Goal: Task Accomplishment & Management: Complete application form

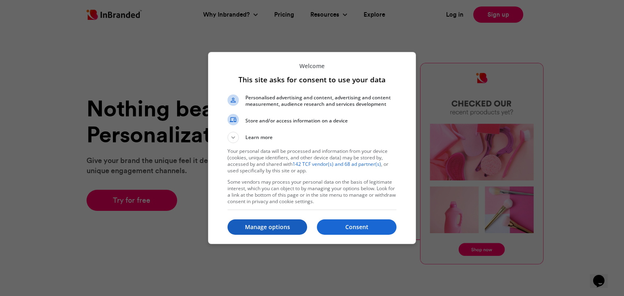
click at [291, 228] on p "Manage options" at bounding box center [267, 227] width 80 height 8
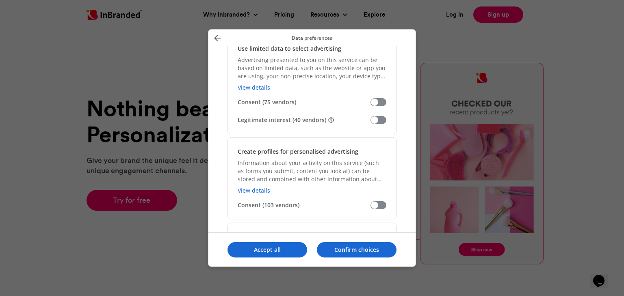
click at [379, 118] on span "Manage your data" at bounding box center [378, 120] width 16 height 8
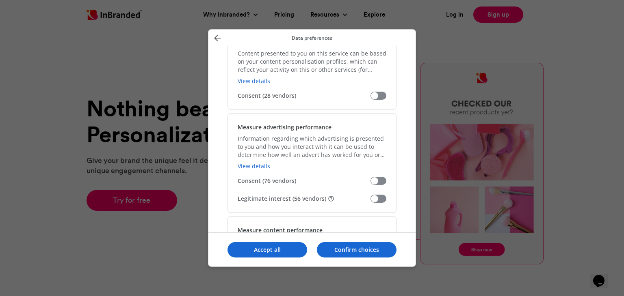
scroll to position [569, 0]
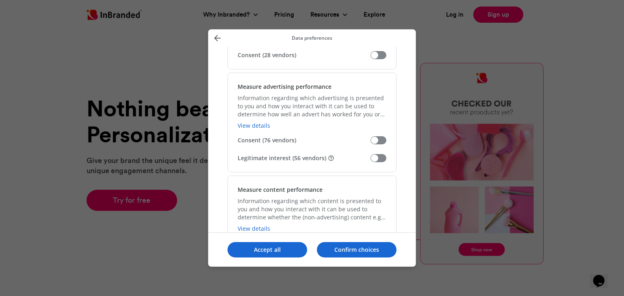
click at [383, 160] on span "Manage your data" at bounding box center [378, 158] width 16 height 8
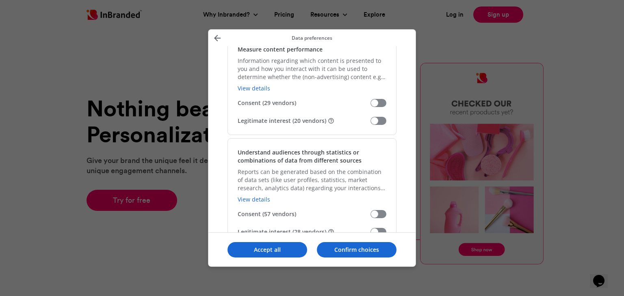
scroll to position [731, 0]
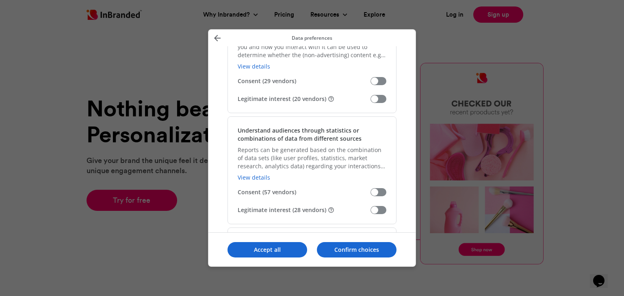
click at [375, 93] on div "Measure content performance Information regarding which content is presented to…" at bounding box center [311, 63] width 169 height 100
click at [378, 100] on span "Manage your data" at bounding box center [378, 99] width 16 height 8
drag, startPoint x: 381, startPoint y: 207, endPoint x: 386, endPoint y: 199, distance: 9.8
click at [381, 208] on span "Manage your data" at bounding box center [378, 210] width 16 height 8
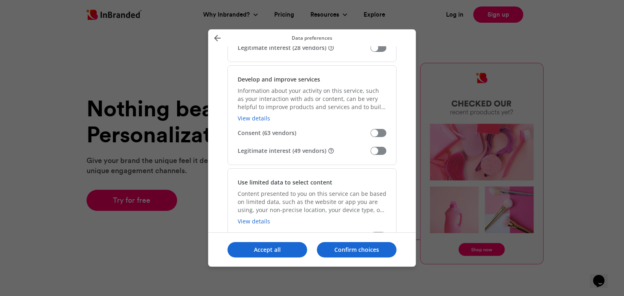
click at [380, 150] on span "Manage your data" at bounding box center [378, 151] width 16 height 8
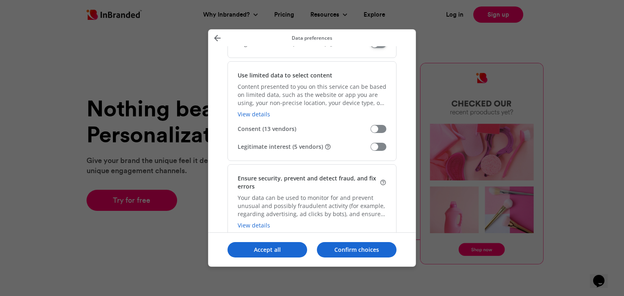
scroll to position [1015, 0]
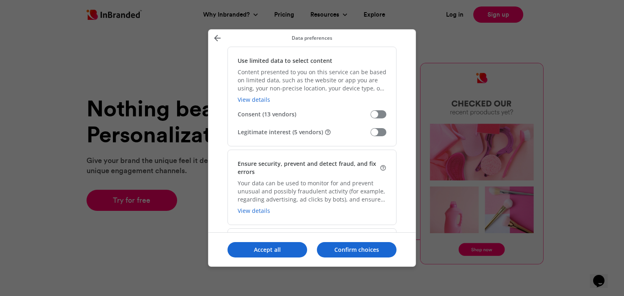
click at [377, 132] on span "Manage your data" at bounding box center [378, 132] width 16 height 8
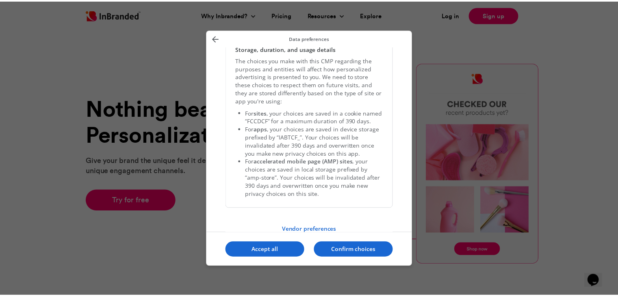
scroll to position [1709, 0]
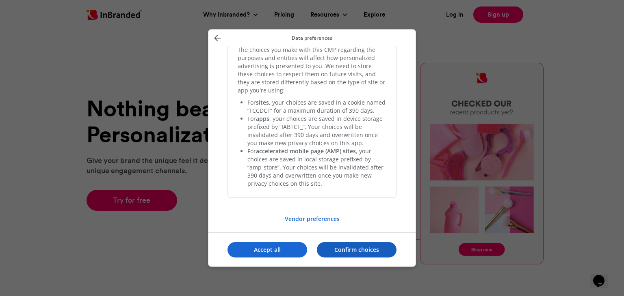
click at [377, 252] on p "Confirm choices" at bounding box center [357, 250] width 80 height 8
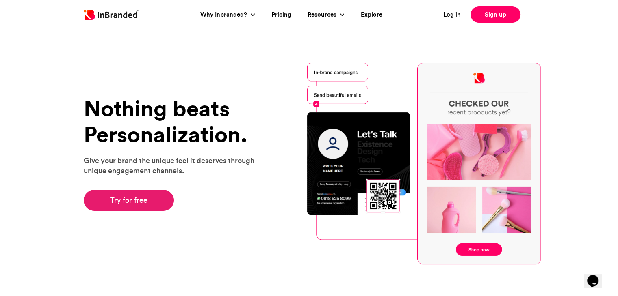
click at [145, 195] on link "Try for free" at bounding box center [129, 200] width 91 height 21
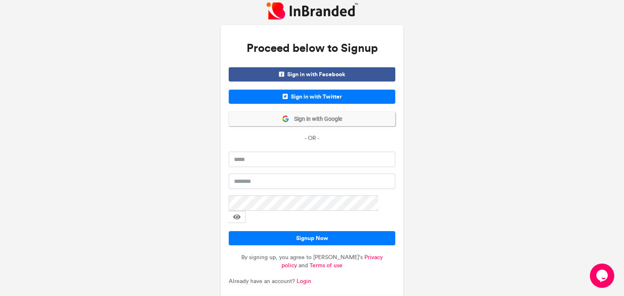
click at [328, 125] on button "Sign in with Google" at bounding box center [312, 119] width 167 height 14
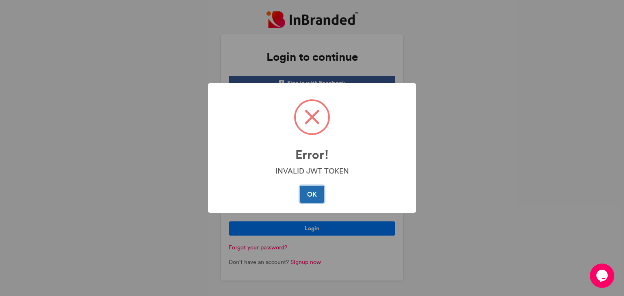
click at [314, 200] on button "OK" at bounding box center [312, 194] width 24 height 17
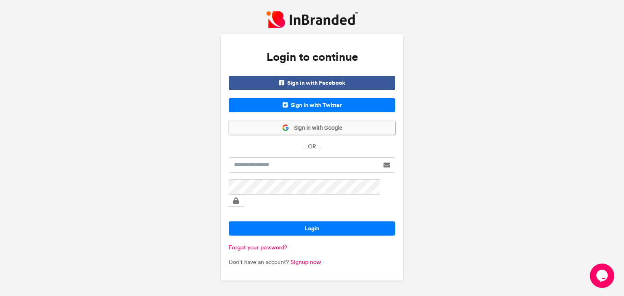
click at [321, 132] on span "Sign in with Google" at bounding box center [315, 128] width 53 height 8
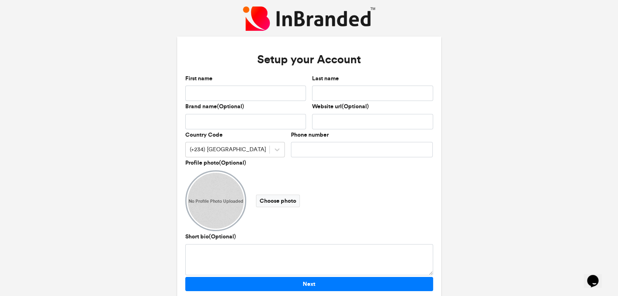
scroll to position [24, 0]
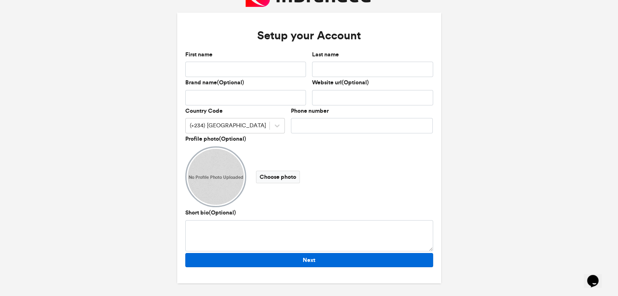
click at [304, 252] on div "Short bio(Optional)" at bounding box center [309, 231] width 254 height 44
click at [307, 260] on button "Next" at bounding box center [309, 260] width 248 height 14
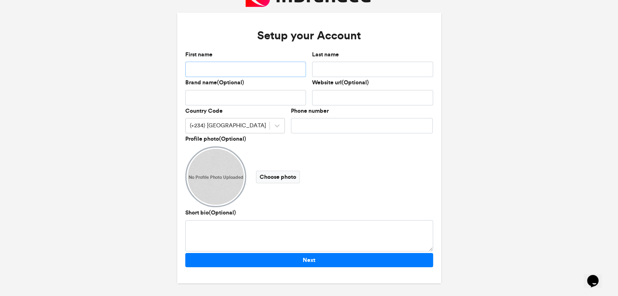
click at [254, 70] on input "First name" at bounding box center [245, 69] width 121 height 15
type input "*"
type input "*****"
type input "*"
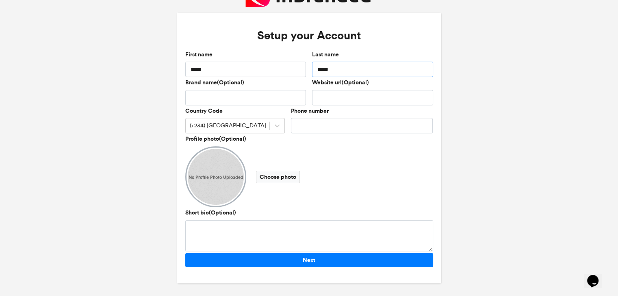
type input "*****"
click at [270, 127] on div at bounding box center [277, 126] width 15 height 15
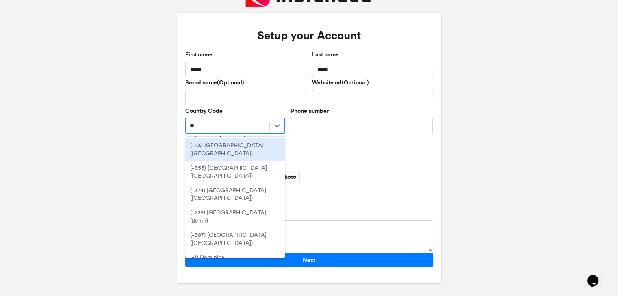
type input "*"
type input "**"
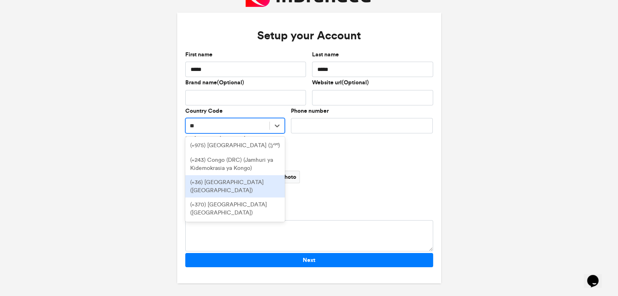
click at [226, 187] on div "(+36) Hungary (Magyarország)" at bounding box center [235, 186] width 100 height 22
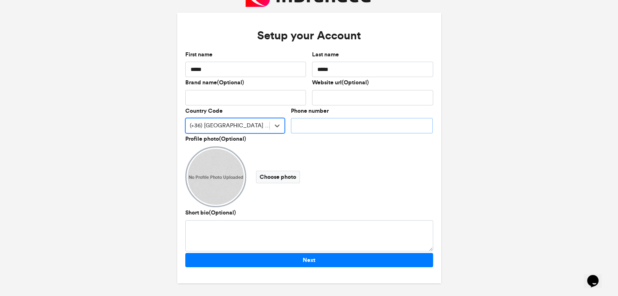
click at [299, 125] on input "Phone number" at bounding box center [362, 125] width 142 height 15
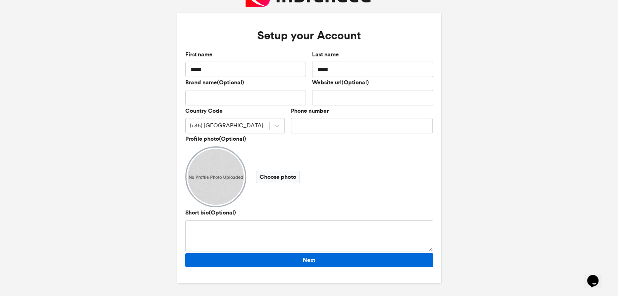
click at [298, 260] on button "Next" at bounding box center [309, 260] width 248 height 14
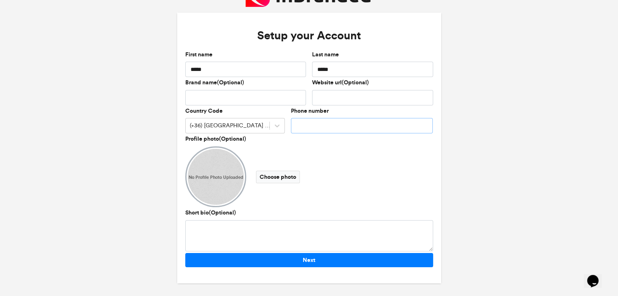
click at [307, 126] on input "Phone number" at bounding box center [362, 125] width 142 height 15
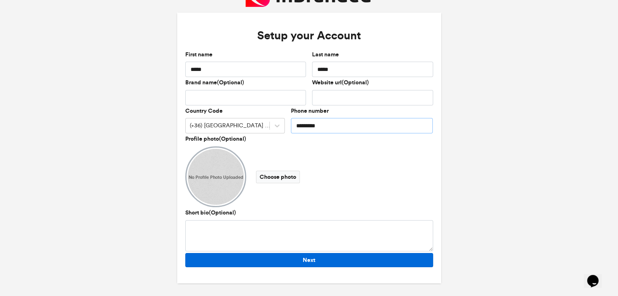
type input "*********"
click at [314, 262] on button "Next" at bounding box center [309, 260] width 248 height 14
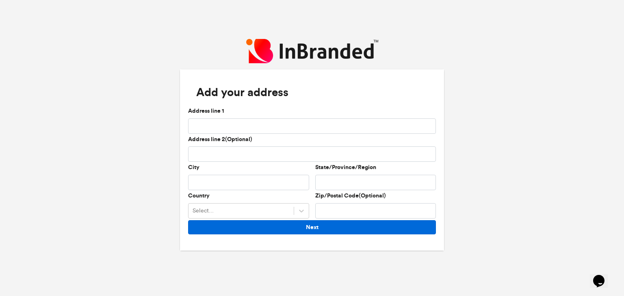
click at [298, 229] on button "Next" at bounding box center [312, 228] width 248 height 14
type input "********"
click at [302, 229] on button "Next" at bounding box center [312, 228] width 248 height 14
type input "********"
click at [339, 232] on button "Next" at bounding box center [312, 228] width 248 height 14
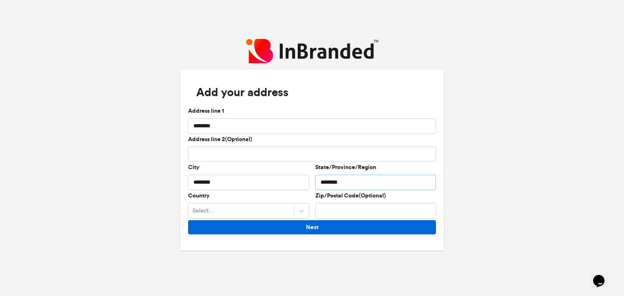
type input "********"
click at [340, 226] on button "Next" at bounding box center [312, 228] width 248 height 14
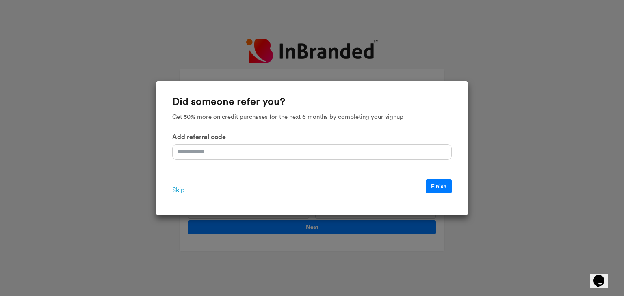
click at [172, 192] on span "Skip" at bounding box center [178, 191] width 12 height 10
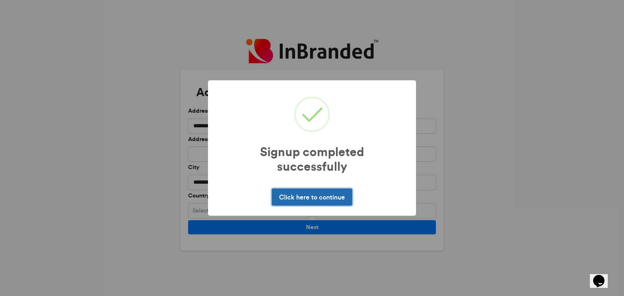
click at [336, 195] on button "Click here to continue" at bounding box center [312, 197] width 80 height 17
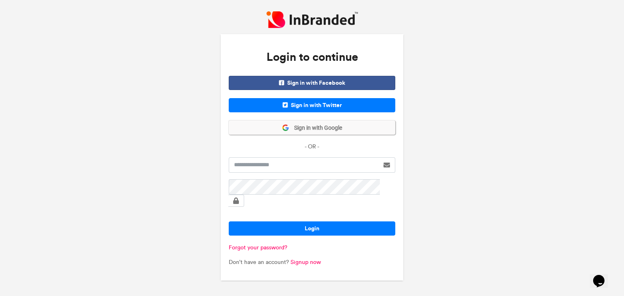
click at [338, 132] on span "Sign in with Google" at bounding box center [315, 128] width 53 height 8
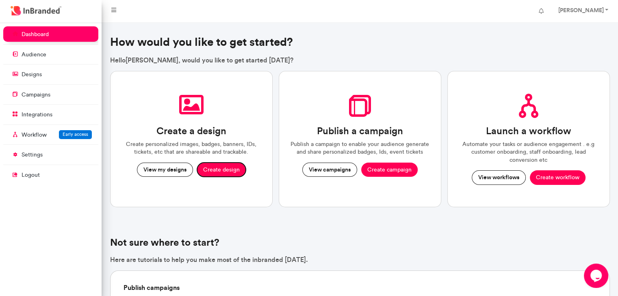
click at [206, 172] on button "Create design" at bounding box center [221, 170] width 49 height 15
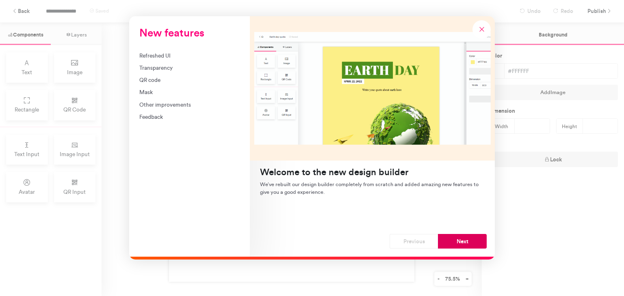
click at [470, 236] on button "Next" at bounding box center [462, 241] width 49 height 15
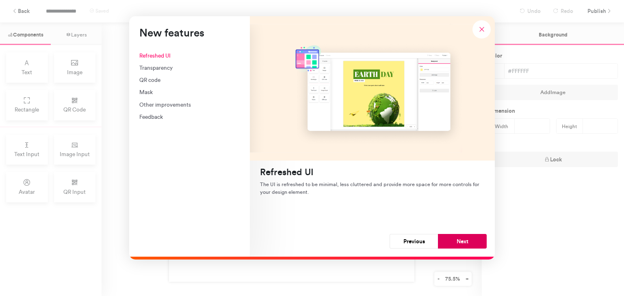
click at [471, 242] on button "Next" at bounding box center [462, 241] width 49 height 15
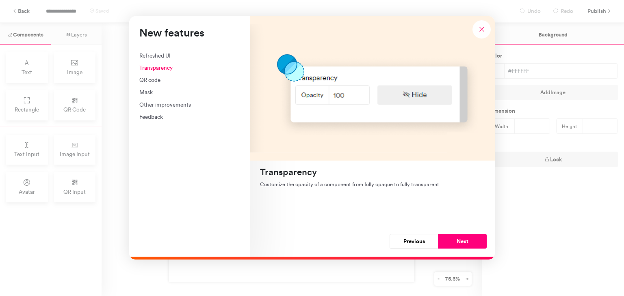
click at [471, 242] on button "Next" at bounding box center [462, 241] width 49 height 15
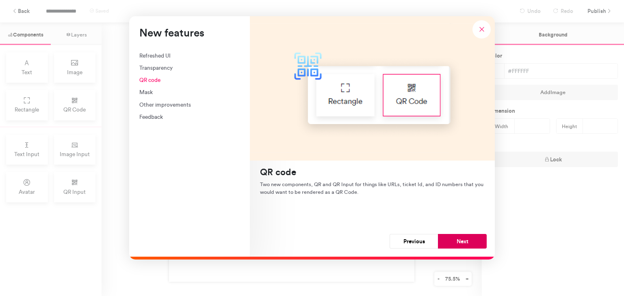
click at [471, 242] on button "Next" at bounding box center [462, 241] width 49 height 15
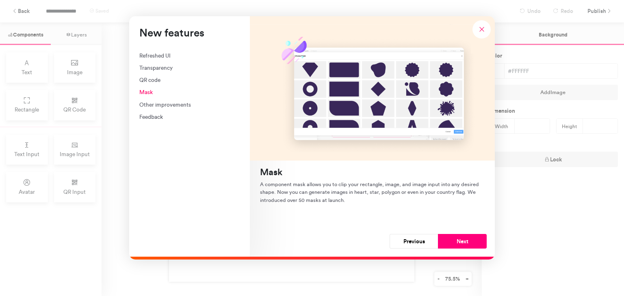
click at [471, 242] on button "Next" at bounding box center [462, 241] width 49 height 15
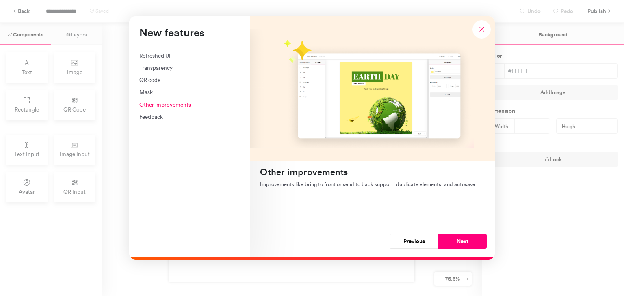
click at [471, 242] on button "Next" at bounding box center [462, 241] width 49 height 15
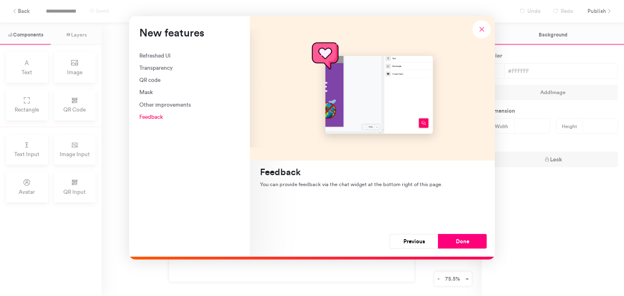
click at [471, 242] on button "Done" at bounding box center [462, 241] width 49 height 15
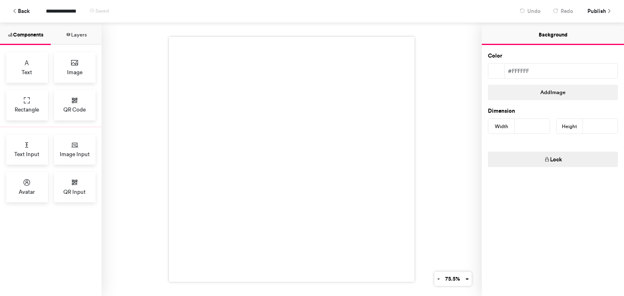
click at [324, 163] on div at bounding box center [291, 159] width 245 height 245
click at [73, 72] on span "Image" at bounding box center [74, 72] width 15 height 8
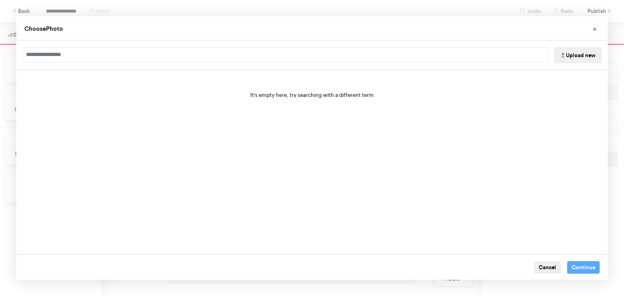
click at [582, 53] on button "Upload new" at bounding box center [578, 55] width 48 height 16
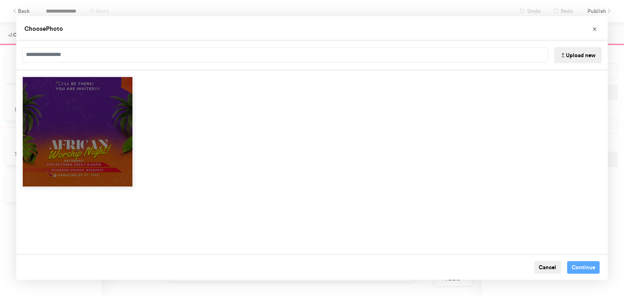
click at [84, 127] on div "Choose Image" at bounding box center [77, 131] width 111 height 111
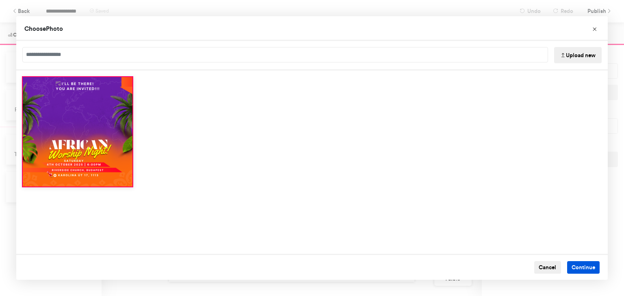
click at [579, 272] on button "Continue" at bounding box center [583, 268] width 33 height 13
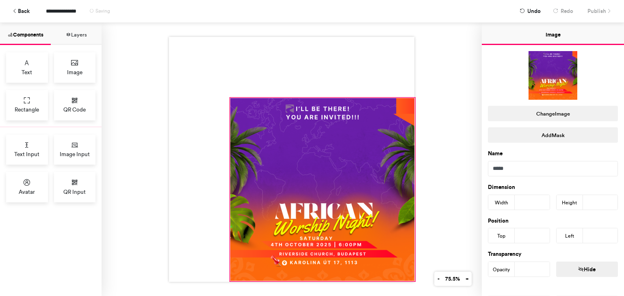
drag, startPoint x: 289, startPoint y: 156, endPoint x: 412, endPoint y: 278, distance: 173.2
click at [412, 278] on div at bounding box center [292, 160] width 380 height 274
type input "***"
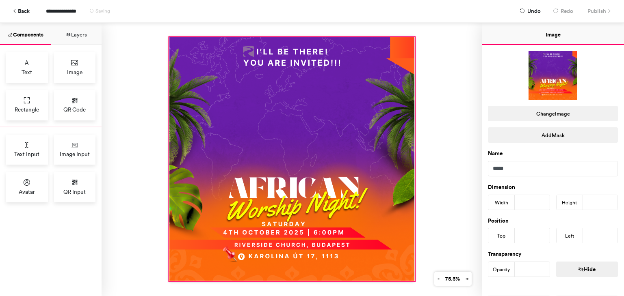
drag, startPoint x: 214, startPoint y: 92, endPoint x: 164, endPoint y: 32, distance: 77.5
click at [164, 32] on div at bounding box center [292, 160] width 380 height 274
type input "***"
type input "*"
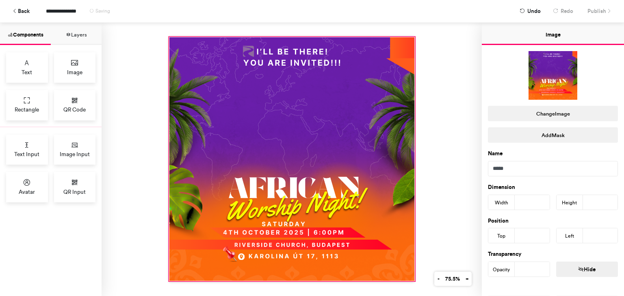
type input "*"
click at [410, 277] on div at bounding box center [291, 159] width 245 height 245
type input "***"
click at [440, 146] on div at bounding box center [292, 160] width 380 height 274
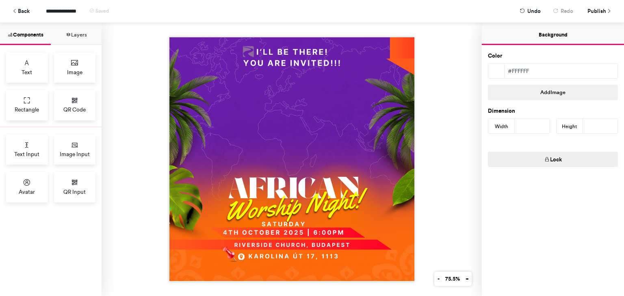
click at [462, 42] on div at bounding box center [292, 160] width 380 height 274
click at [28, 101] on icon at bounding box center [27, 101] width 8 height 8
click at [31, 178] on div "Avatar" at bounding box center [27, 187] width 42 height 30
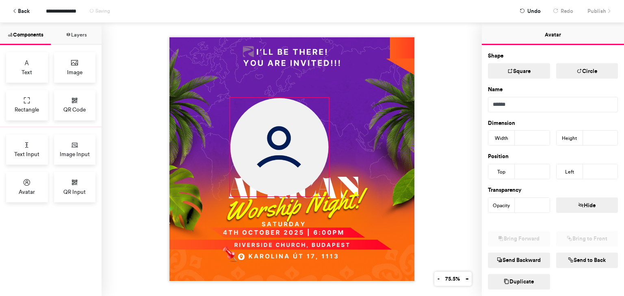
drag, startPoint x: 259, startPoint y: 127, endPoint x: 300, endPoint y: 148, distance: 46.3
click at [327, 169] on div at bounding box center [291, 159] width 245 height 245
type input "***"
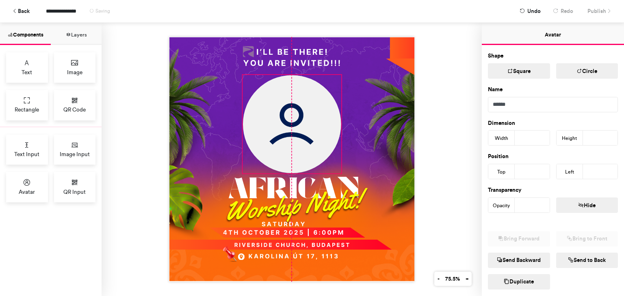
drag, startPoint x: 294, startPoint y: 143, endPoint x: 305, endPoint y: 122, distance: 23.8
click at [305, 122] on img at bounding box center [292, 124] width 98 height 98
type input "***"
click at [418, 100] on div at bounding box center [292, 160] width 380 height 274
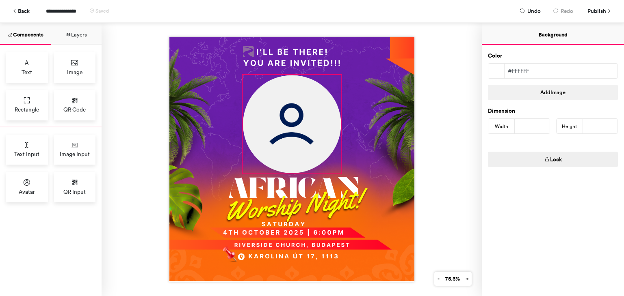
click at [278, 142] on img at bounding box center [292, 124] width 98 height 98
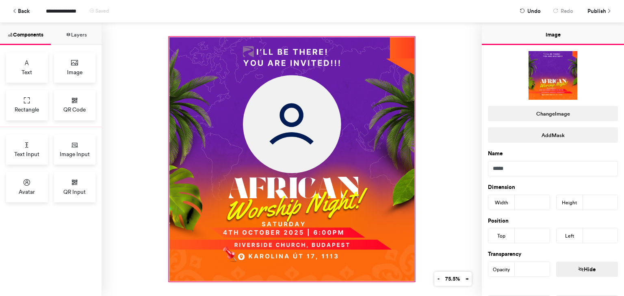
click at [378, 67] on div at bounding box center [291, 159] width 245 height 245
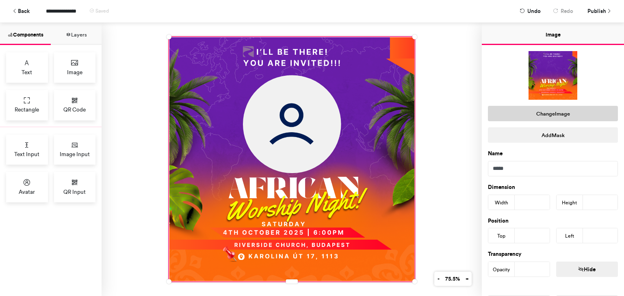
click at [541, 116] on button "Change Image" at bounding box center [553, 113] width 130 height 15
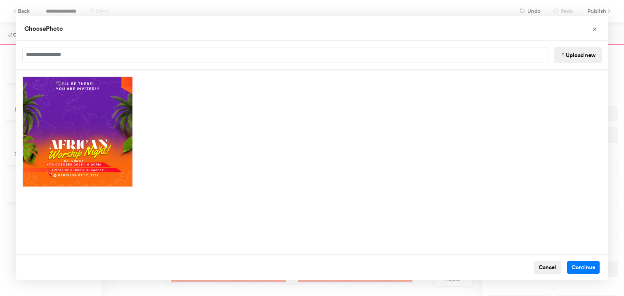
click at [566, 56] on button "Upload new" at bounding box center [578, 55] width 48 height 16
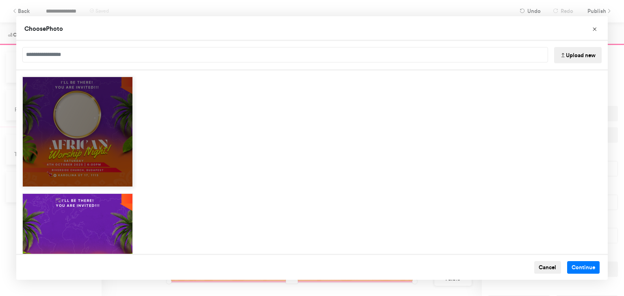
click at [94, 118] on div "Choose Image" at bounding box center [77, 131] width 111 height 111
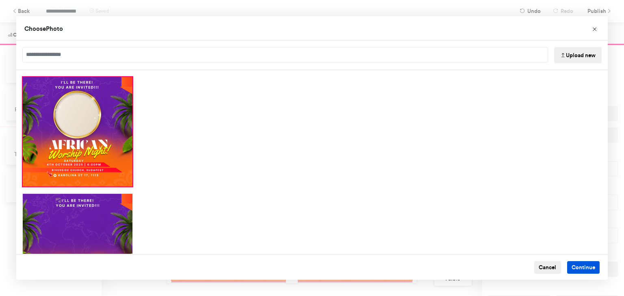
click at [580, 268] on button "Continue" at bounding box center [583, 268] width 33 height 13
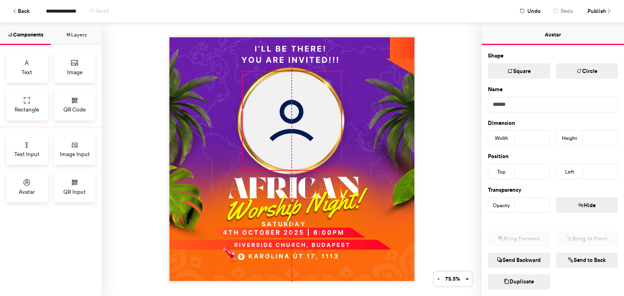
drag, startPoint x: 311, startPoint y: 123, endPoint x: 308, endPoint y: 120, distance: 4.6
click at [308, 120] on img at bounding box center [292, 121] width 98 height 98
type input "***"
click at [341, 168] on div at bounding box center [291, 159] width 245 height 245
type input "***"
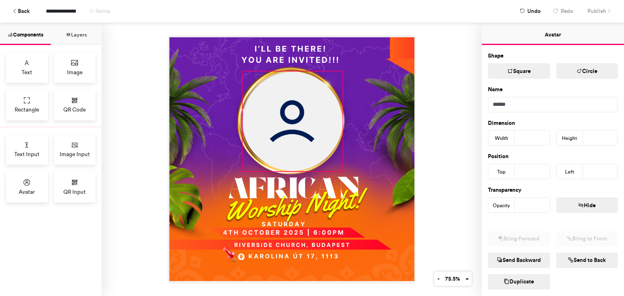
type input "***"
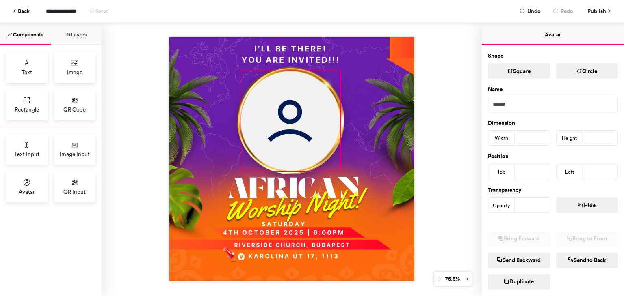
click at [298, 123] on img at bounding box center [291, 121] width 100 height 100
type input "***"
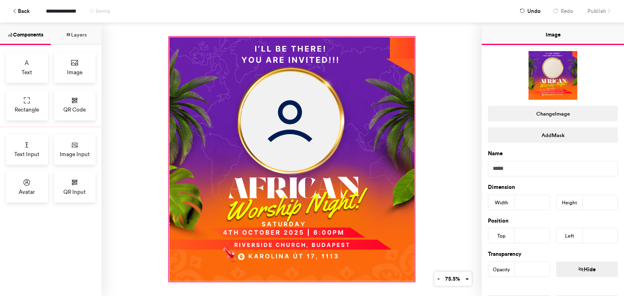
click at [209, 120] on div at bounding box center [291, 159] width 245 height 245
click at [458, 160] on div at bounding box center [292, 160] width 380 height 274
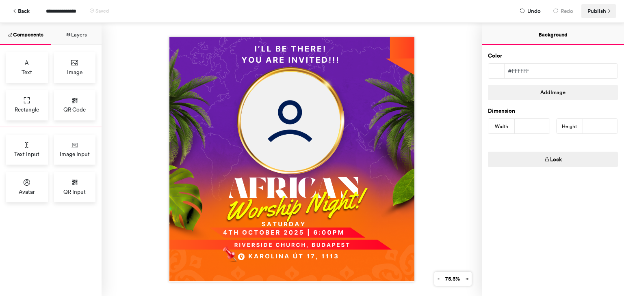
click at [598, 13] on span "Publish" at bounding box center [596, 11] width 19 height 14
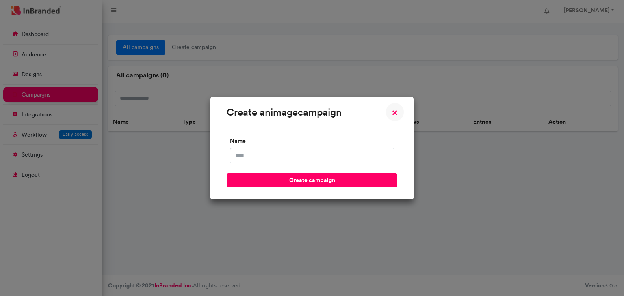
scroll to position [4, 0]
click at [318, 155] on input "name" at bounding box center [312, 155] width 164 height 15
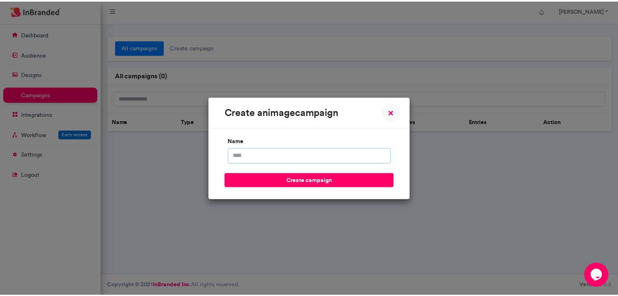
scroll to position [0, 0]
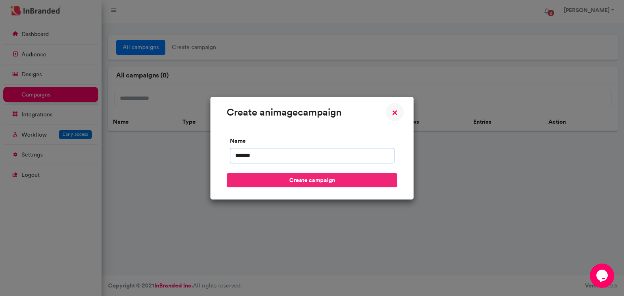
type input "*******"
click at [325, 182] on button "create campaign" at bounding box center [312, 180] width 171 height 14
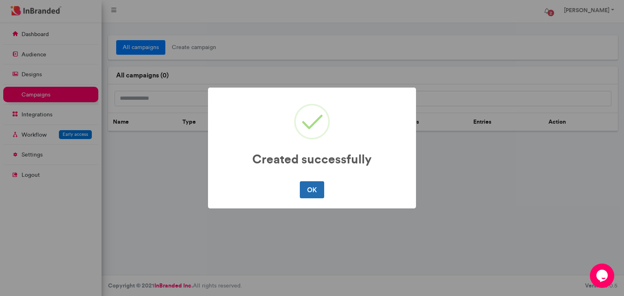
click at [318, 193] on button "OK" at bounding box center [312, 190] width 24 height 17
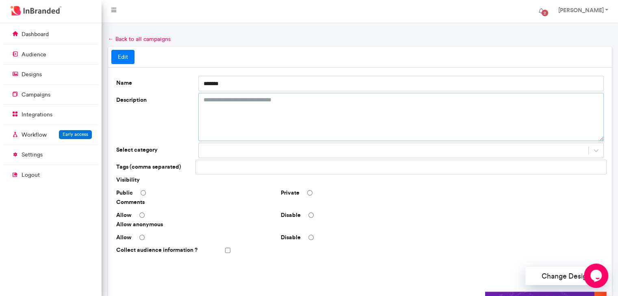
click at [290, 109] on textarea "Description" at bounding box center [400, 117] width 405 height 48
type textarea "**********"
click at [260, 148] on div at bounding box center [394, 150] width 390 height 13
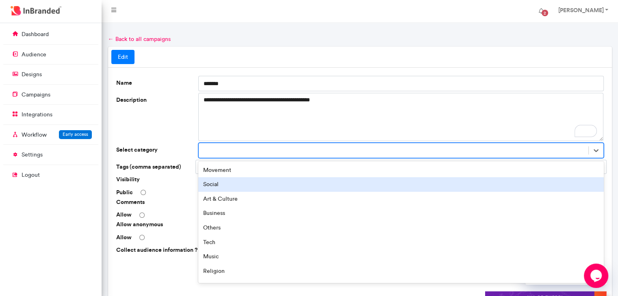
click at [235, 184] on div "Social" at bounding box center [400, 184] width 405 height 15
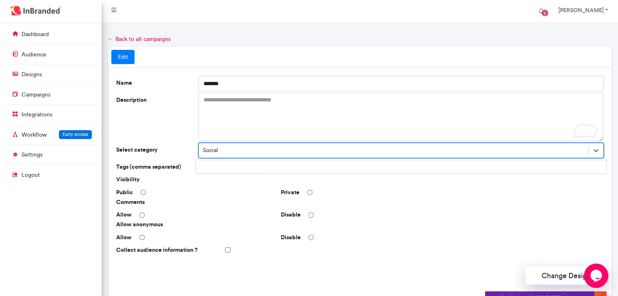
click at [238, 168] on input "text" at bounding box center [228, 167] width 58 height 14
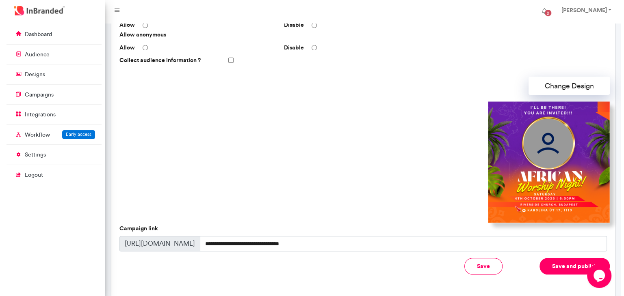
scroll to position [203, 0]
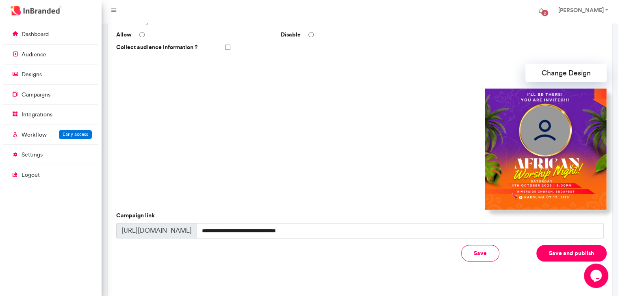
click at [329, 223] on div "**********" at bounding box center [359, 225] width 487 height 27
click at [332, 227] on input "**********" at bounding box center [400, 230] width 407 height 15
drag, startPoint x: 325, startPoint y: 230, endPoint x: 192, endPoint y: 226, distance: 132.9
click at [192, 226] on div "**********" at bounding box center [359, 230] width 487 height 15
type input "*"
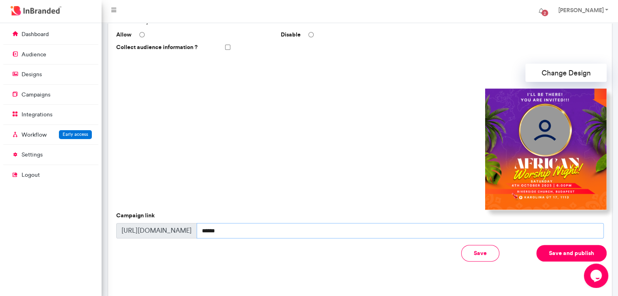
click at [214, 231] on input "******" at bounding box center [400, 230] width 407 height 15
click at [579, 254] on button "Save and publish" at bounding box center [571, 253] width 70 height 17
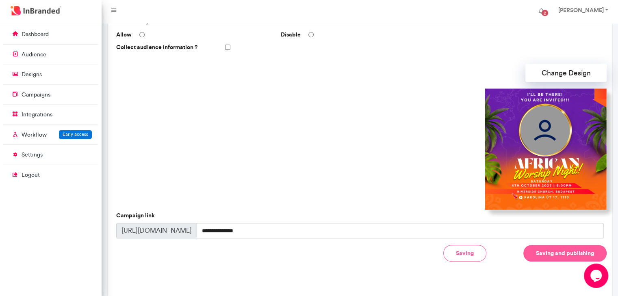
type input "**********"
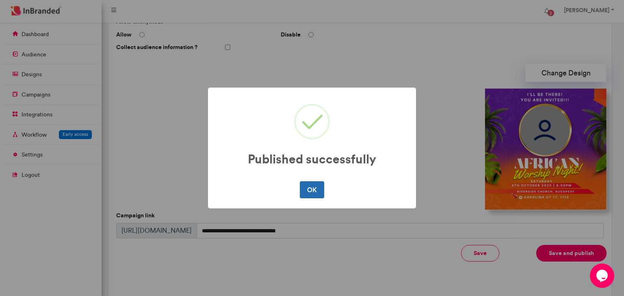
click at [311, 194] on button "OK" at bounding box center [312, 190] width 24 height 17
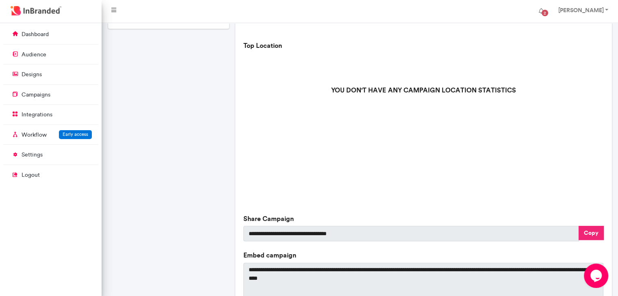
click at [595, 235] on button "Copy" at bounding box center [590, 233] width 25 height 14
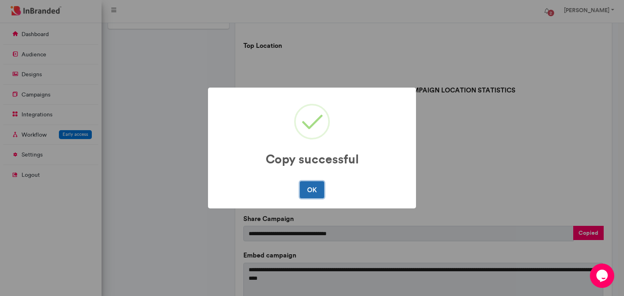
click at [317, 184] on button "OK" at bounding box center [312, 190] width 24 height 17
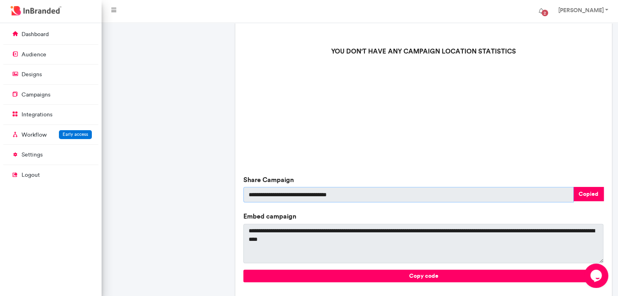
scroll to position [284, 0]
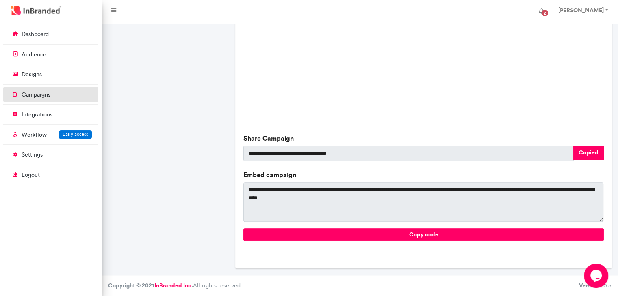
click at [39, 95] on p "campaigns" at bounding box center [36, 95] width 29 height 8
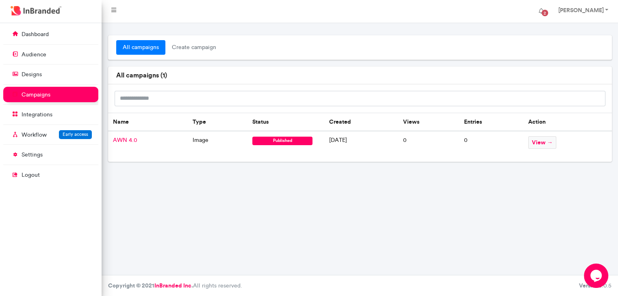
click at [125, 139] on span "AWN 4.0" at bounding box center [125, 140] width 24 height 7
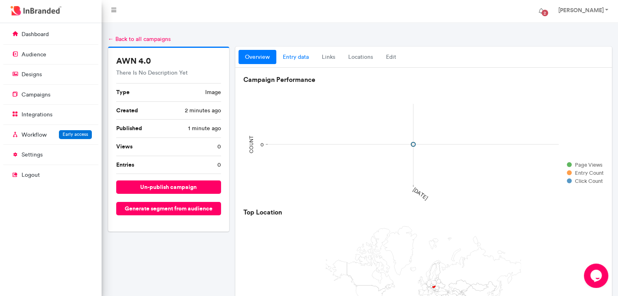
click at [298, 54] on link "entry data" at bounding box center [295, 57] width 39 height 15
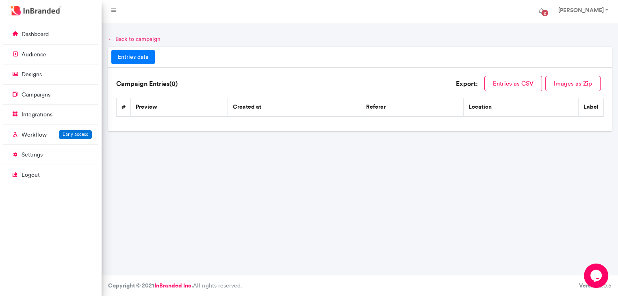
click at [117, 37] on link "← Back to campaign" at bounding box center [134, 39] width 52 height 7
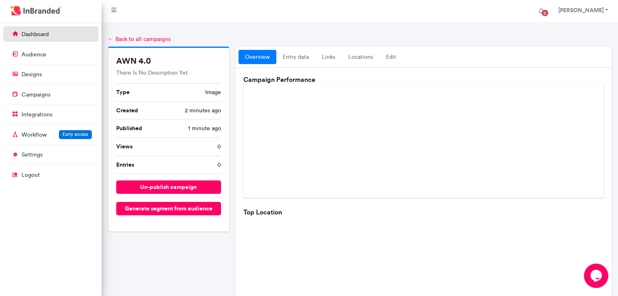
click at [18, 32] on icon at bounding box center [15, 33] width 10 height 9
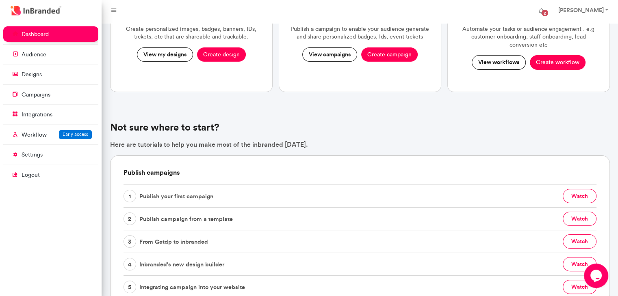
scroll to position [162, 0]
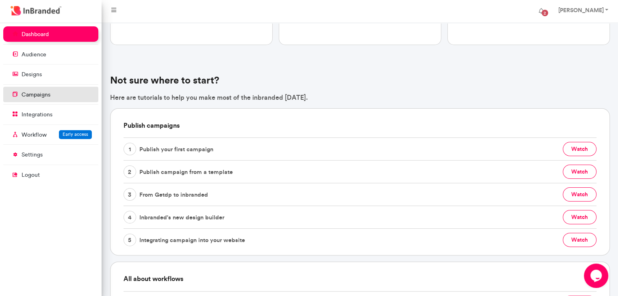
click at [53, 102] on link "campaigns" at bounding box center [50, 94] width 95 height 15
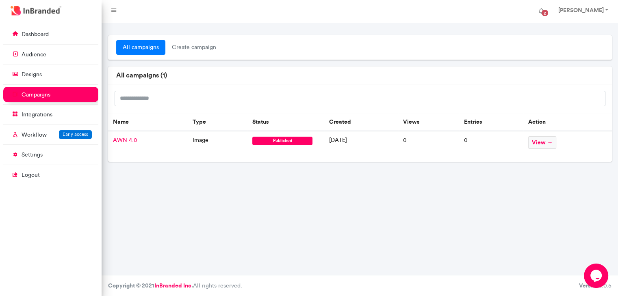
click at [130, 138] on span "AWN 4.0" at bounding box center [125, 140] width 24 height 7
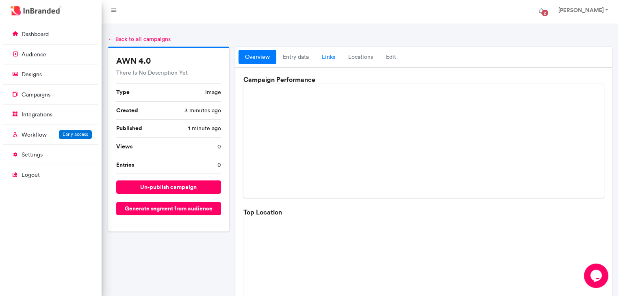
click at [330, 55] on link "links" at bounding box center [328, 57] width 26 height 15
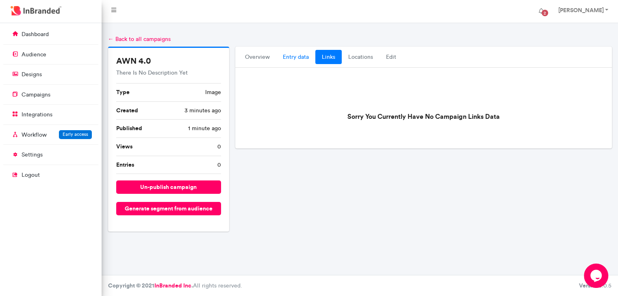
click at [299, 56] on link "entry data" at bounding box center [295, 57] width 39 height 15
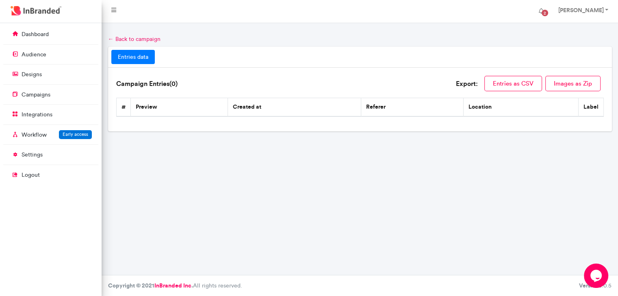
click at [119, 39] on link "← Back to campaign" at bounding box center [134, 39] width 52 height 7
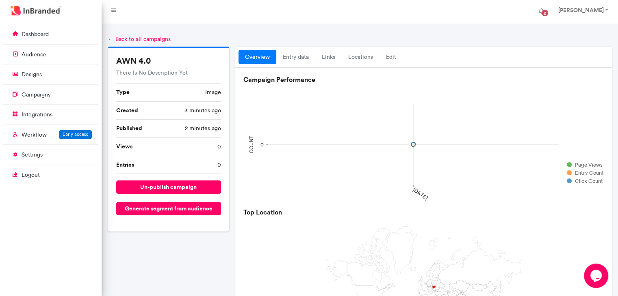
click at [183, 75] on p "There Is No Description Yet" at bounding box center [168, 73] width 105 height 8
click at [164, 66] on div "AWN 4.0 There Is No Description Yet Type image Created 3 minutes ago Published …" at bounding box center [168, 140] width 121 height 184
click at [147, 65] on div "AWN 4.0 There Is No Description Yet Type image Created 3 minutes ago Published …" at bounding box center [168, 140] width 121 height 184
click at [392, 54] on link "Edit" at bounding box center [390, 57] width 23 height 15
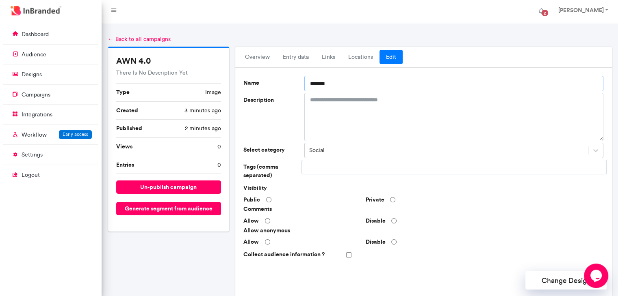
click at [343, 77] on input "*******" at bounding box center [453, 83] width 299 height 15
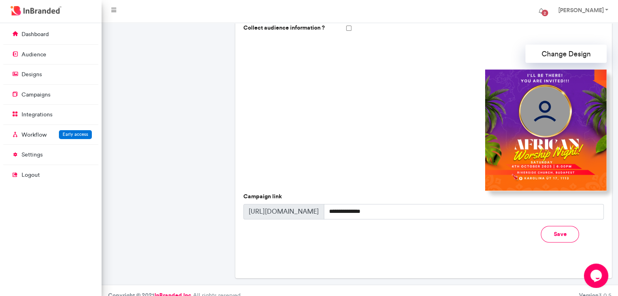
scroll to position [236, 0]
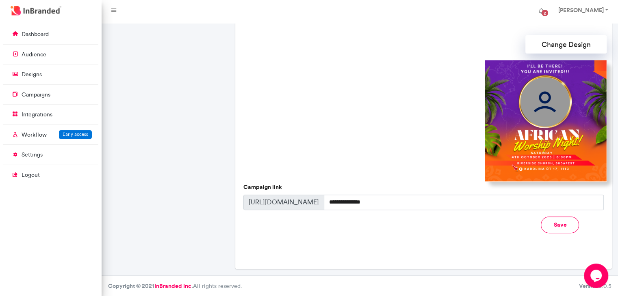
type input "**********"
click at [572, 226] on button "Save" at bounding box center [560, 225] width 38 height 17
